Goal: Task Accomplishment & Management: Use online tool/utility

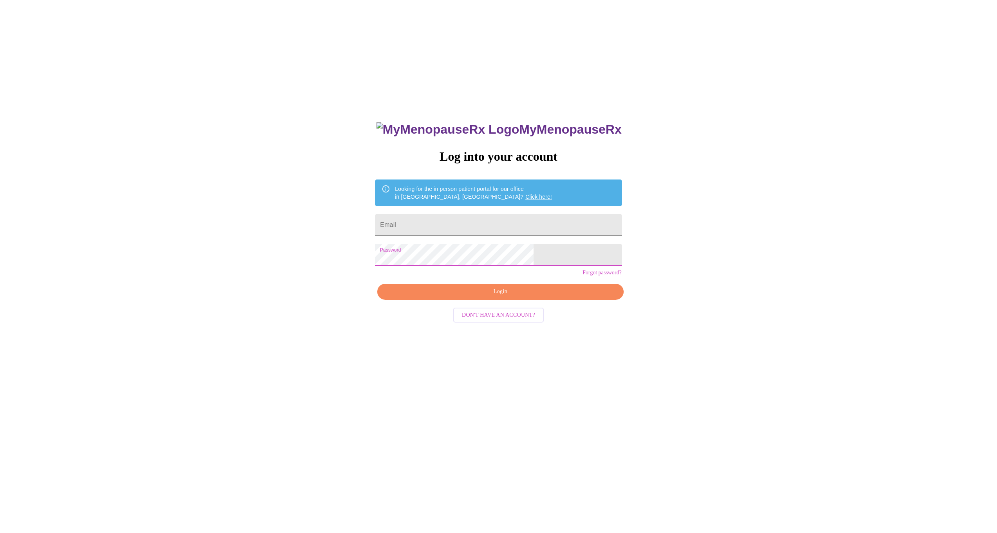
click at [450, 226] on input "Email" at bounding box center [498, 225] width 246 height 22
type input "ashleyj985@yahoo.com"
click at [485, 297] on span "Login" at bounding box center [500, 292] width 228 height 10
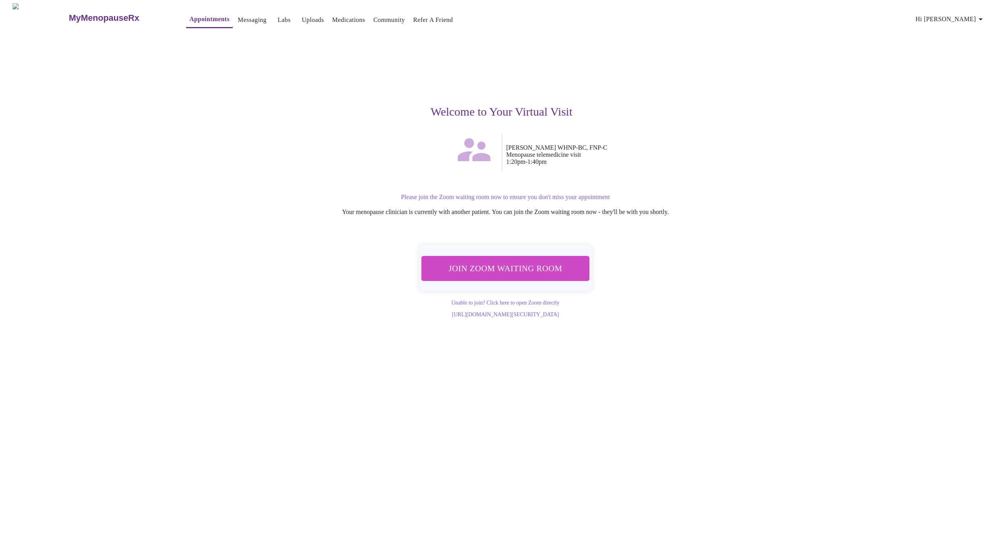
click at [503, 271] on span "Join Zoom Waiting Room" at bounding box center [505, 268] width 149 height 14
